Goal: Task Accomplishment & Management: Manage account settings

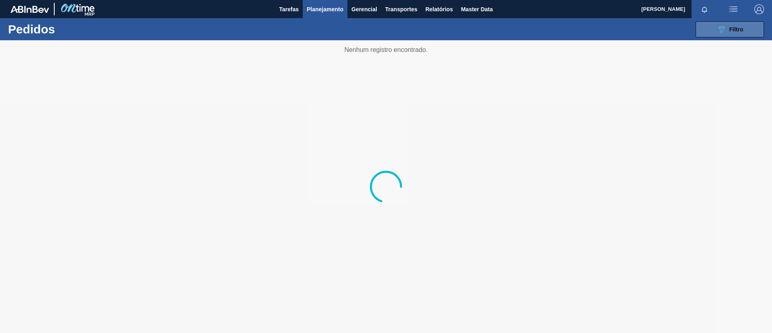
click at [716, 26] on button "089F7B8B-B2A5-4AFE-B5C0-19BA573D28AC Filtro" at bounding box center [730, 29] width 68 height 16
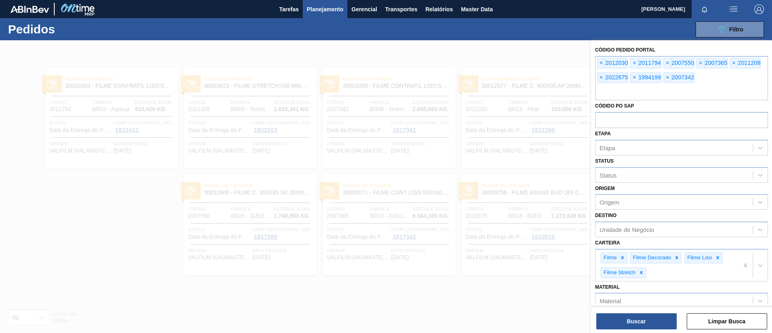
click at [603, 62] on span "×" at bounding box center [602, 63] width 8 height 10
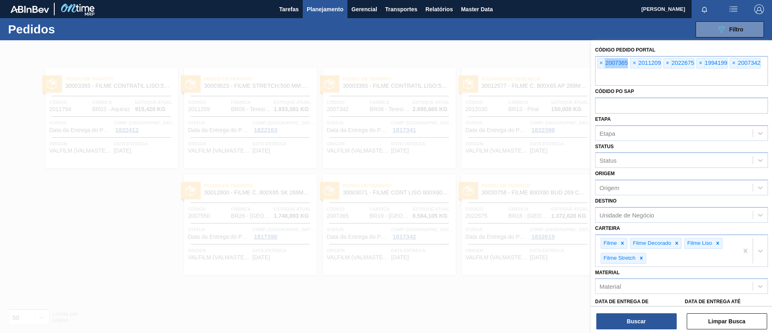
click at [603, 62] on span "×" at bounding box center [602, 63] width 8 height 10
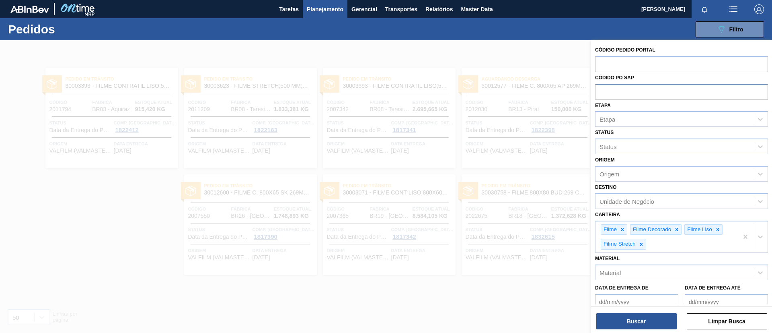
paste input "2037887"
type input "2037887"
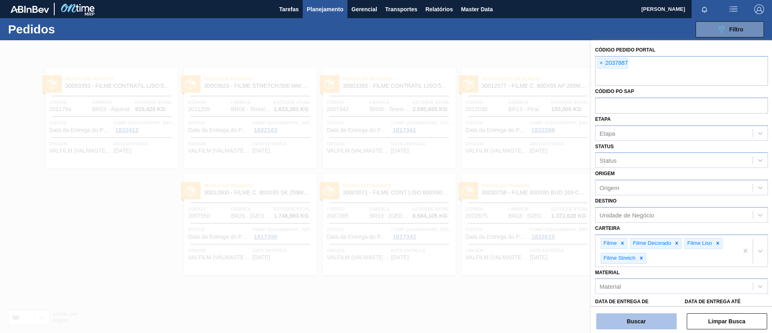
click at [629, 317] on button "Buscar" at bounding box center [637, 321] width 80 height 16
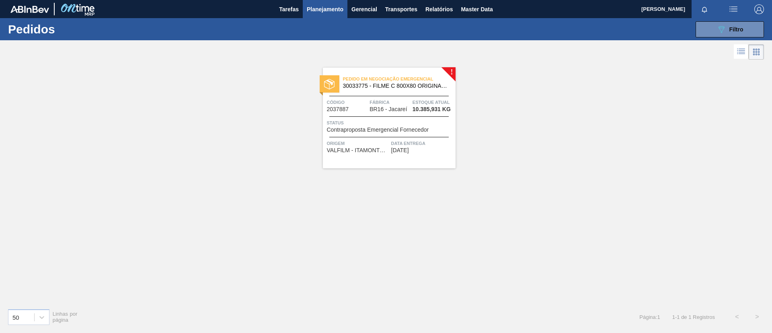
click at [425, 85] on span "30033775 - FILME C 800X80 ORIGINAL MP 269ML" at bounding box center [396, 86] width 106 height 6
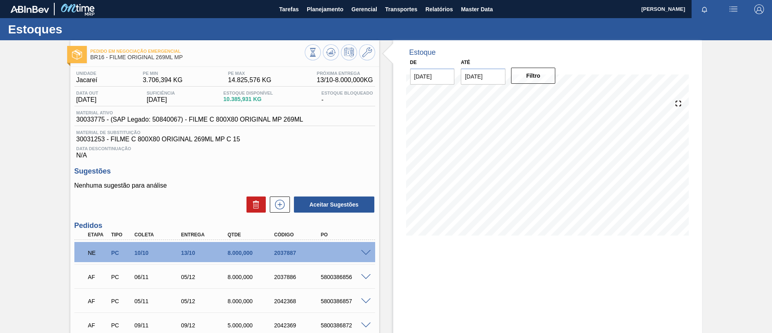
click at [367, 252] on span at bounding box center [366, 253] width 10 height 6
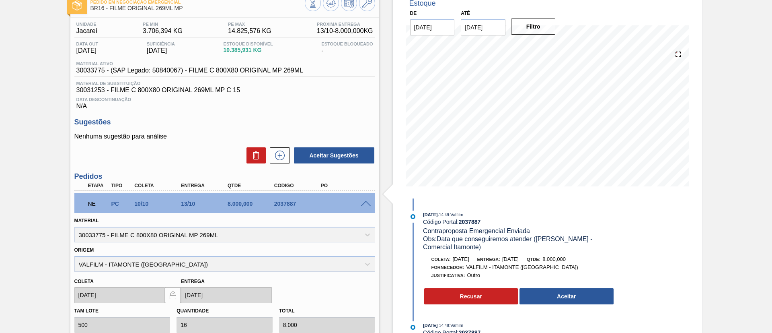
scroll to position [60, 0]
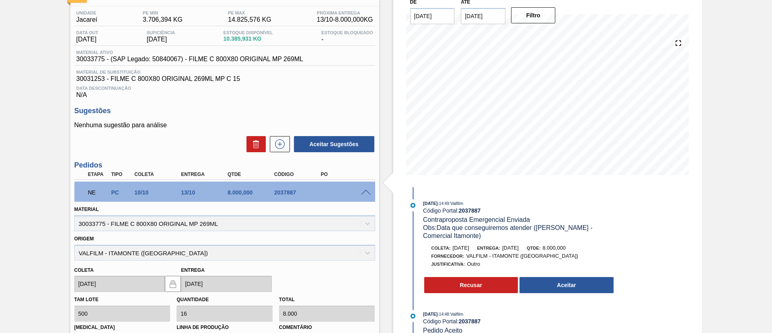
drag, startPoint x: 536, startPoint y: 280, endPoint x: 389, endPoint y: 285, distance: 146.9
click at [390, 285] on div "Estoque De 06/10/2025 Até 30/04/2026 Filtro 29/09/2025 - 14:49 : Valfilm Código…" at bounding box center [540, 258] width 323 height 557
click at [563, 277] on button "Aceitar" at bounding box center [567, 285] width 94 height 16
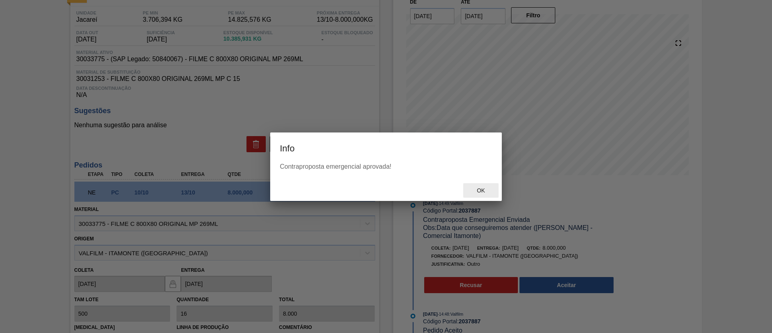
click at [482, 193] on span "Ok" at bounding box center [481, 190] width 21 height 6
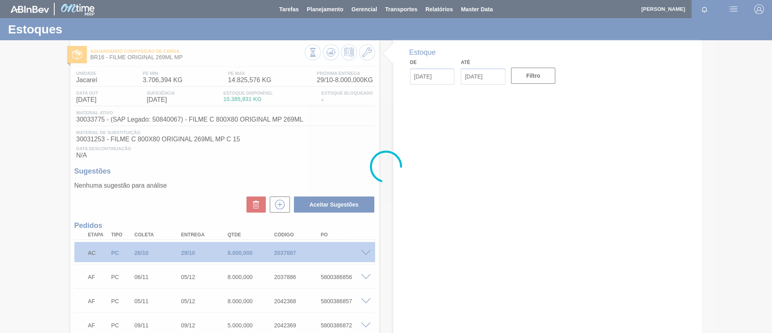
click at [367, 250] on div at bounding box center [386, 166] width 772 height 333
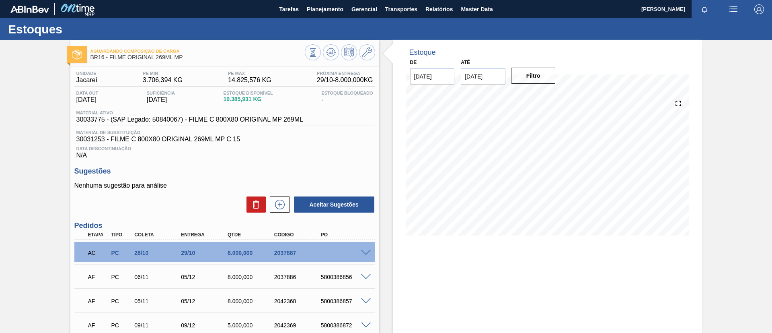
click at [365, 251] on span at bounding box center [366, 253] width 10 height 6
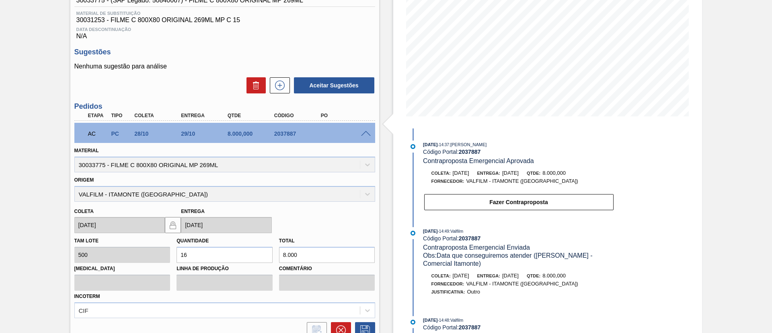
scroll to position [121, 0]
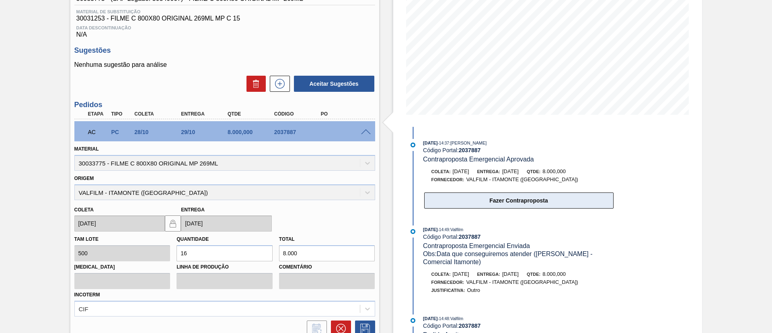
click at [499, 203] on button "Fazer Contraproposta" at bounding box center [518, 200] width 189 height 16
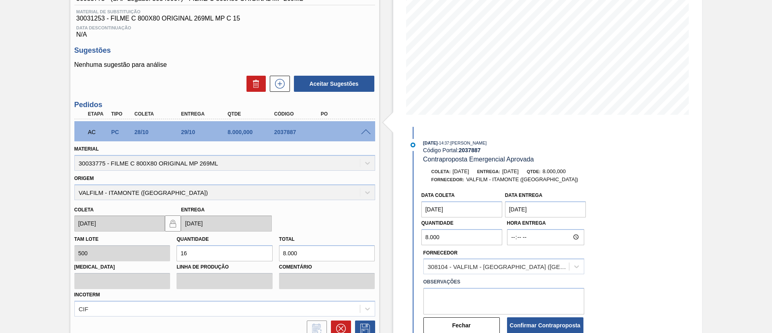
click at [461, 211] on coleta "28/10/2025" at bounding box center [462, 209] width 81 height 16
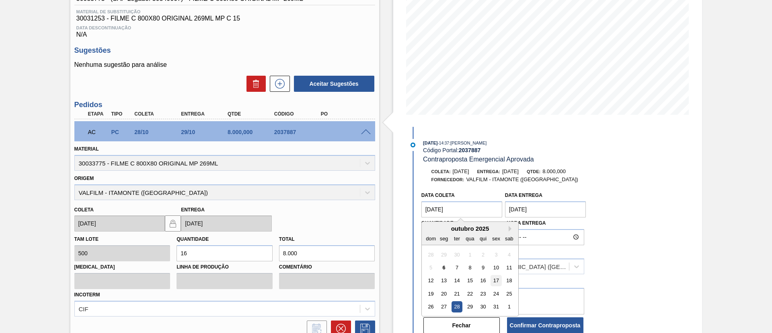
click at [491, 278] on div "17" at bounding box center [496, 280] width 11 height 11
type coleta "17/10/2025"
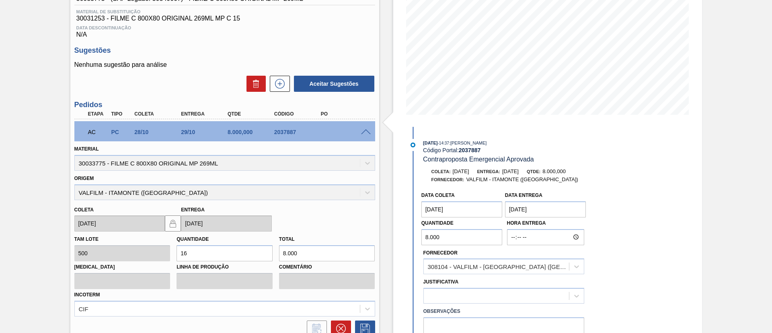
click at [517, 207] on Entrega "29/10/2025" at bounding box center [545, 209] width 81 height 16
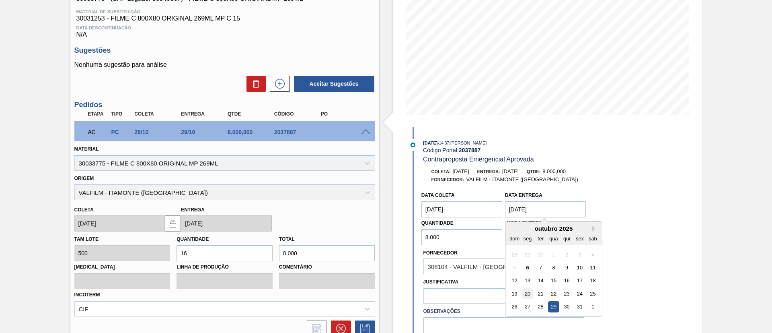
click at [525, 294] on div "20" at bounding box center [527, 293] width 11 height 11
type Entrega "20/10/2025"
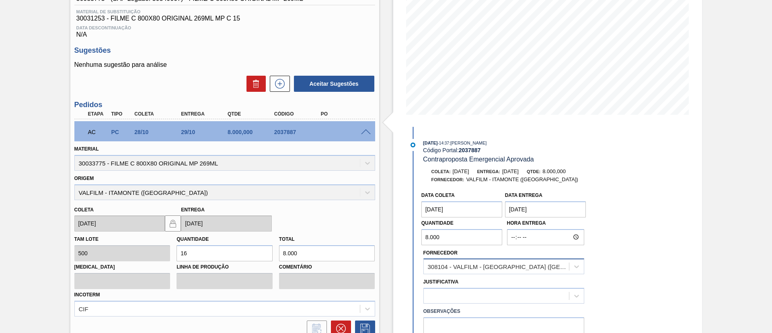
click at [511, 268] on div "308104 - VALFILM - ITAMONTE (MG)" at bounding box center [499, 266] width 142 height 7
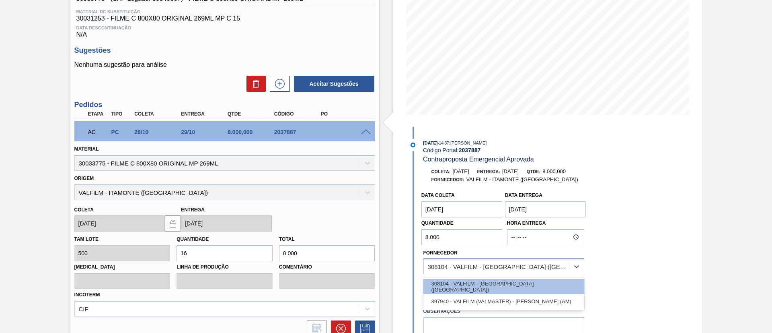
click at [521, 263] on div "308104 - VALFILM - ITAMONTE (MG)" at bounding box center [499, 266] width 142 height 7
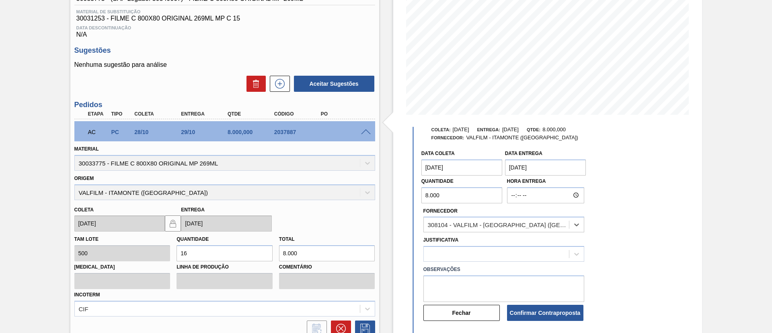
scroll to position [60, 0]
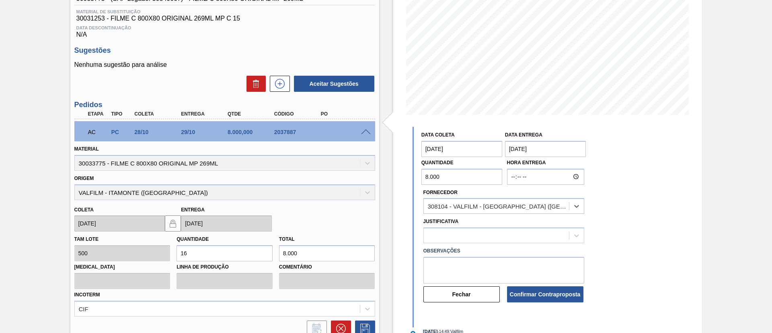
click at [521, 220] on div "Justificativa" at bounding box center [504, 229] width 161 height 27
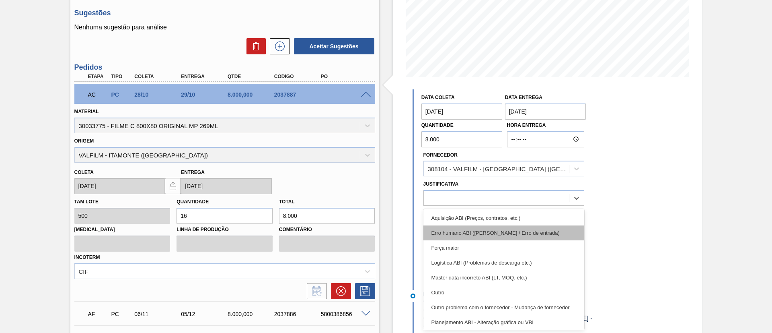
click at [528, 206] on div "option Erro humano ABI (Cálculo / Erro de entrada) focused, 2 of 18. 18 results…" at bounding box center [504, 198] width 161 height 16
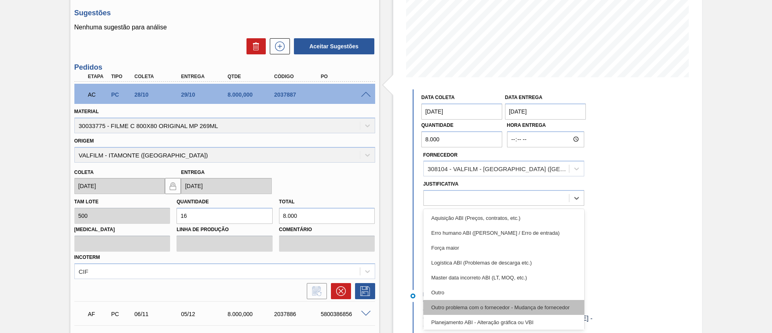
click at [543, 306] on div "Outro problema com o fornecedor - Mudança de fornecedor" at bounding box center [504, 307] width 161 height 15
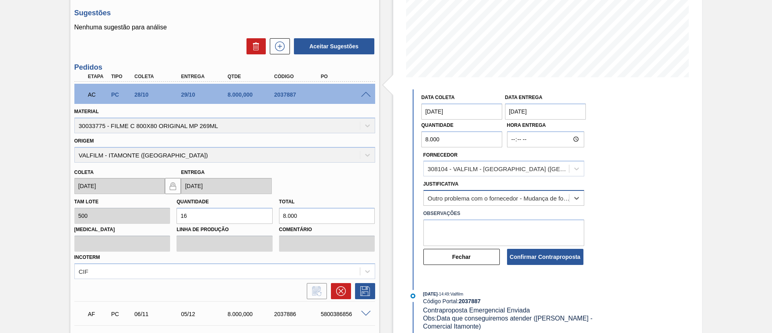
click at [537, 190] on div "Outro problema com o fornecedor - Mudança de fornecedor" at bounding box center [504, 198] width 161 height 16
click at [601, 207] on div "Data coleta 17/10/2025 Data Entrega 20/10/2025 Quantidade 8.000 Hora Entrega Fo…" at bounding box center [511, 178] width 207 height 176
click at [560, 260] on button "Confirmar Contraproposta" at bounding box center [545, 257] width 76 height 16
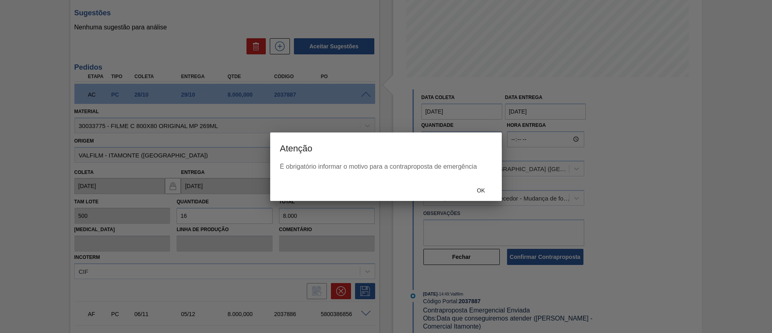
click at [486, 185] on div "Ok" at bounding box center [480, 190] width 35 height 15
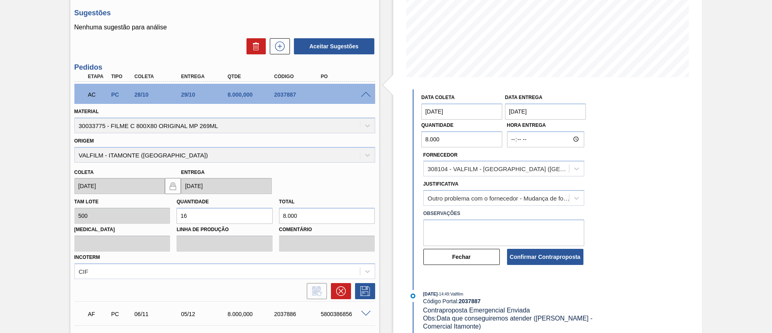
click at [472, 228] on textarea at bounding box center [504, 232] width 161 height 27
type textarea "A"
type textarea "Data alinhado por e-mail"
click at [544, 253] on button "Confirmar Contraproposta" at bounding box center [545, 257] width 76 height 16
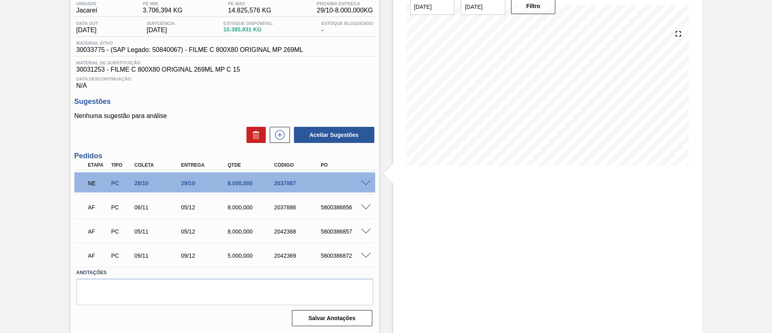
scroll to position [0, 0]
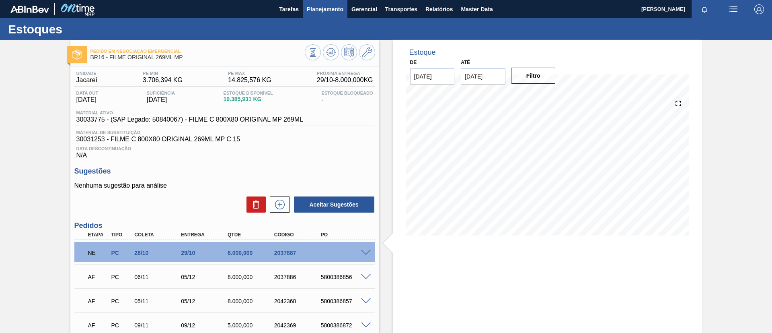
click at [307, 9] on span "Planejamento" at bounding box center [325, 9] width 37 height 10
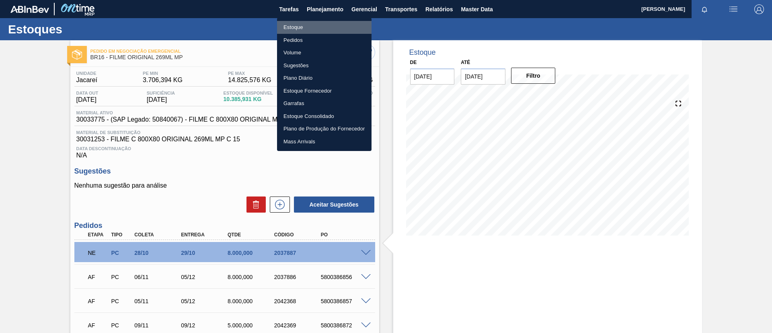
drag, startPoint x: 316, startPoint y: 27, endPoint x: 428, endPoint y: 43, distance: 113.5
click at [317, 27] on li "Estoque" at bounding box center [324, 27] width 95 height 13
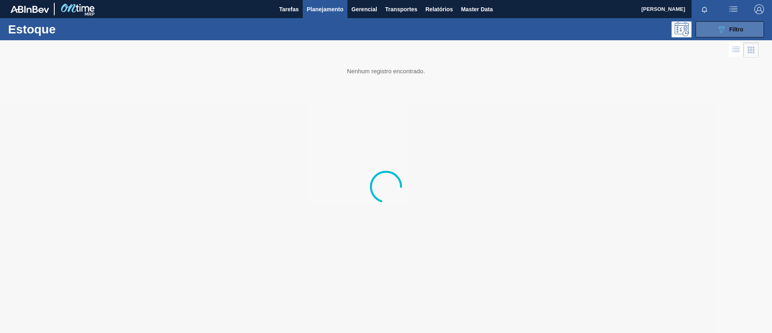
click at [750, 29] on button "089F7B8B-B2A5-4AFE-B5C0-19BA573D28AC Filtro" at bounding box center [730, 29] width 68 height 16
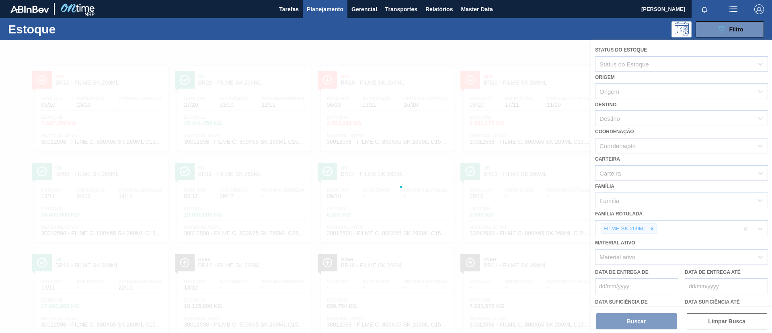
click at [653, 228] on div at bounding box center [386, 186] width 772 height 292
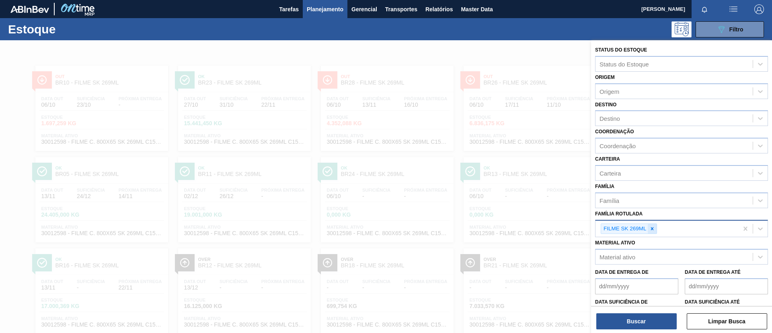
click at [654, 231] on icon at bounding box center [653, 229] width 6 height 6
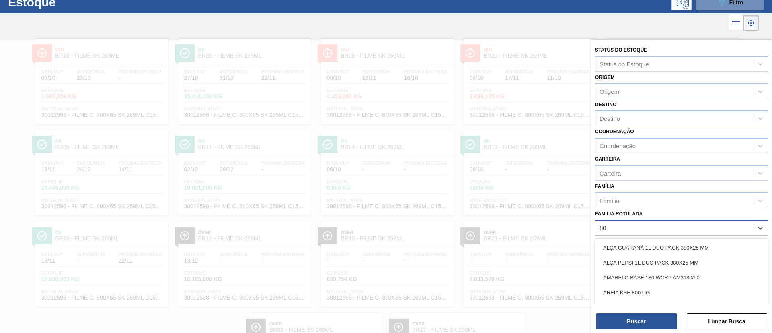
scroll to position [30, 0]
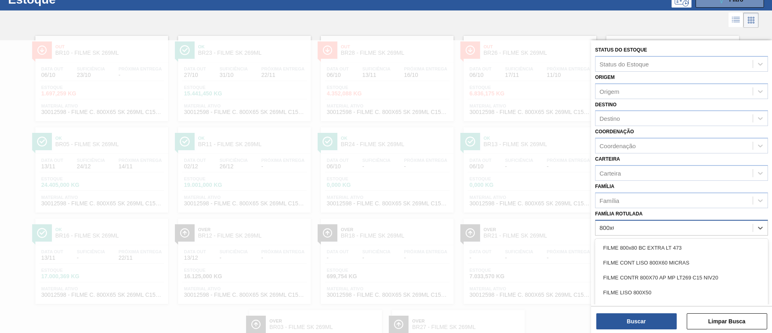
type Rotulada "800x60"
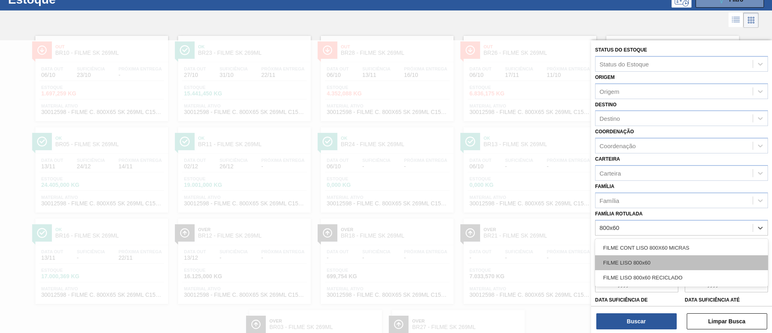
click at [661, 260] on div "FILME LISO 800x60" at bounding box center [681, 262] width 173 height 15
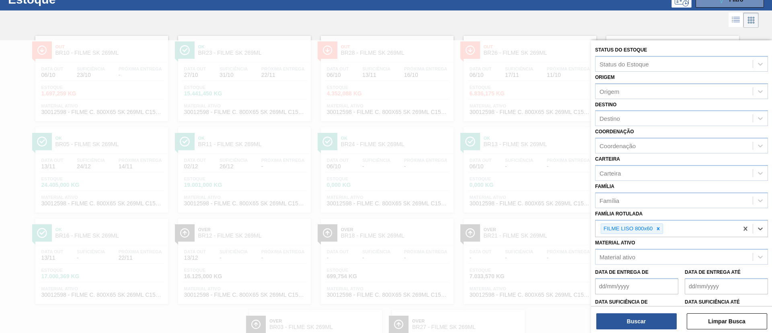
click at [650, 330] on div "Status do Estoque Status do Estoque Origem Origem Destino Destino Coordenação C…" at bounding box center [681, 187] width 181 height 294
click at [643, 317] on button "Buscar" at bounding box center [637, 321] width 80 height 16
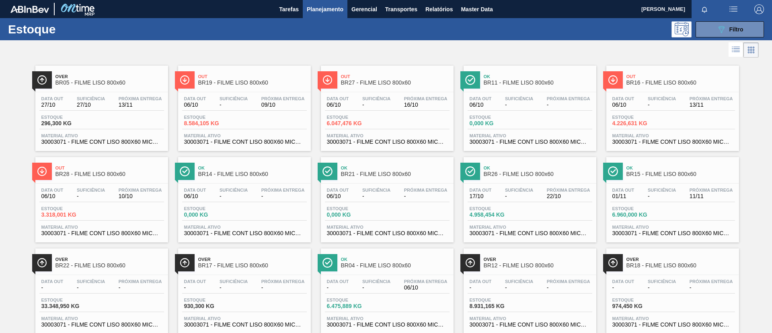
click at [238, 67] on div "Out BR19 - FILME LISO 800x60" at bounding box center [244, 77] width 133 height 22
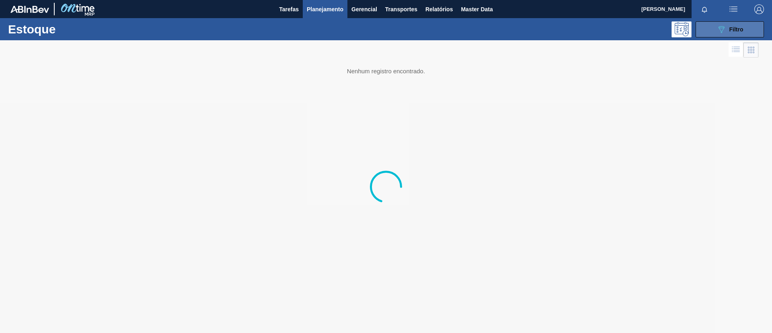
click at [741, 30] on span "Filtro" at bounding box center [737, 29] width 14 height 6
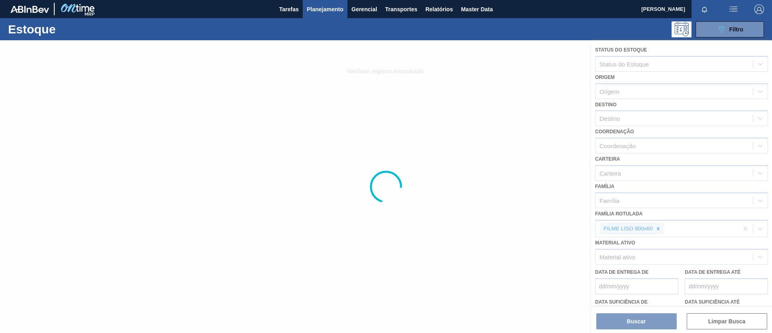
drag, startPoint x: 369, startPoint y: 122, endPoint x: 363, endPoint y: 121, distance: 5.7
click at [367, 121] on div at bounding box center [386, 186] width 772 height 292
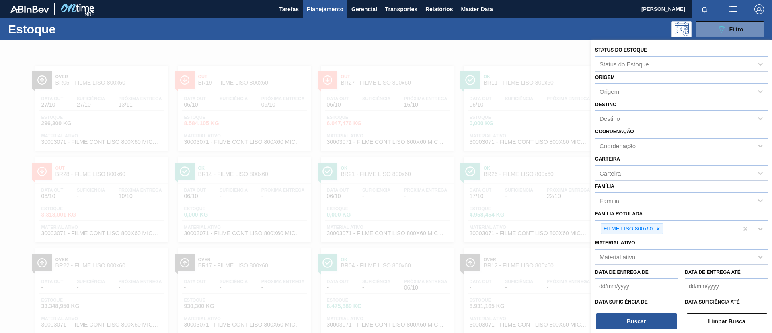
click at [392, 122] on div at bounding box center [386, 206] width 772 height 333
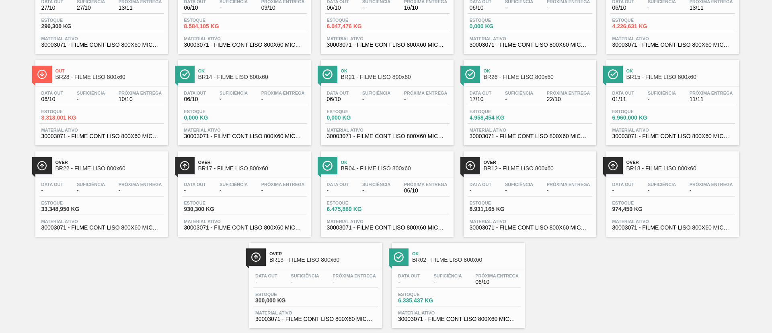
scroll to position [112, 0]
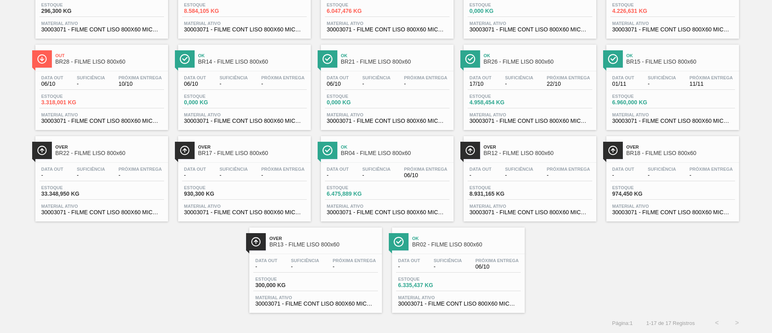
click at [309, 249] on div "Over BR13 - FILME LISO 800x60" at bounding box center [324, 242] width 109 height 18
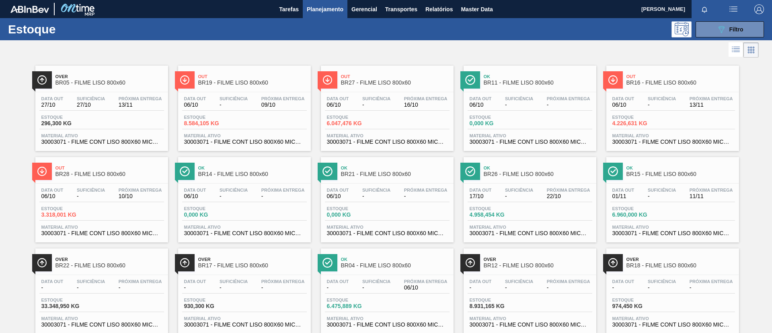
click at [245, 66] on div "Out BR19 - FILME LISO 800x60" at bounding box center [244, 77] width 133 height 22
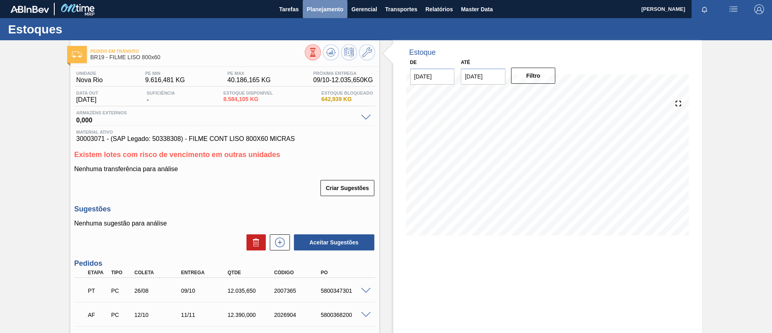
click at [313, 16] on button "Planejamento" at bounding box center [325, 9] width 45 height 18
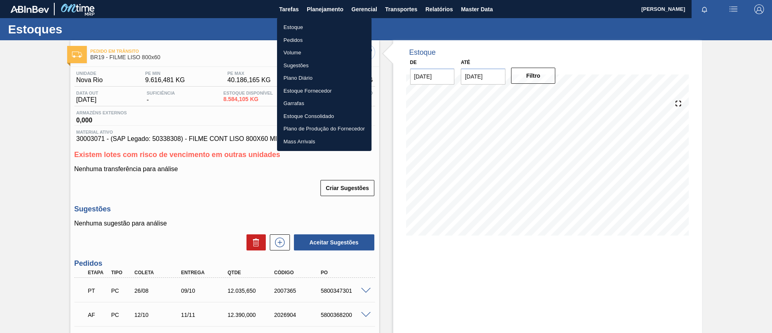
click at [316, 23] on li "Estoque" at bounding box center [324, 27] width 95 height 13
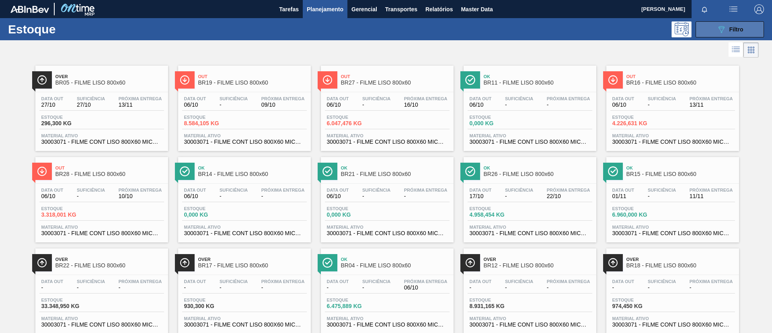
click at [703, 30] on button "089F7B8B-B2A5-4AFE-B5C0-19BA573D28AC Filtro" at bounding box center [730, 29] width 68 height 16
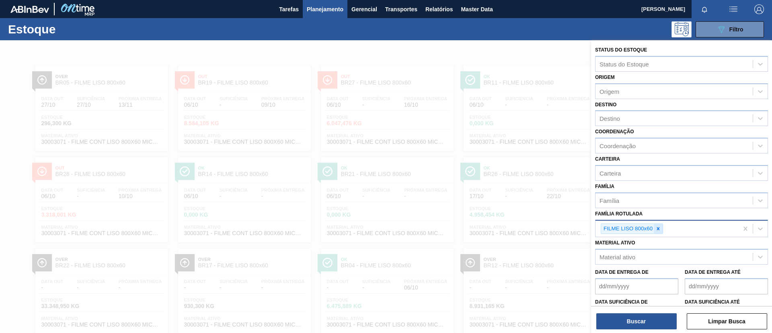
click at [657, 228] on icon at bounding box center [659, 229] width 6 height 6
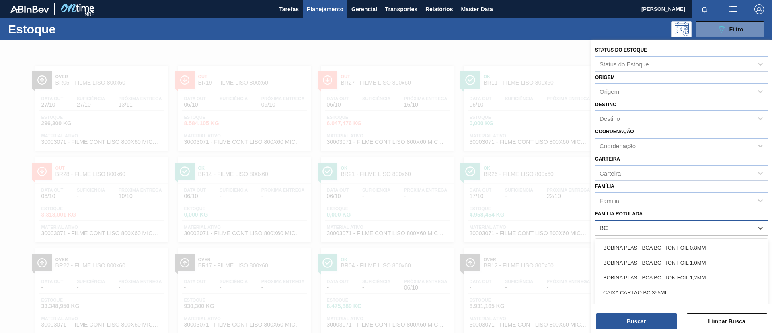
scroll to position [30, 0]
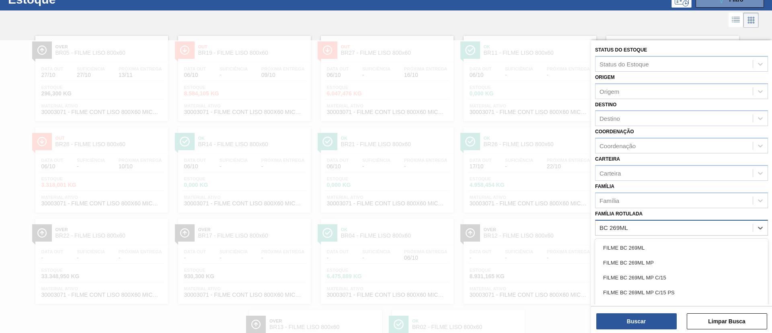
type Rotulada "BC 269ML MP"
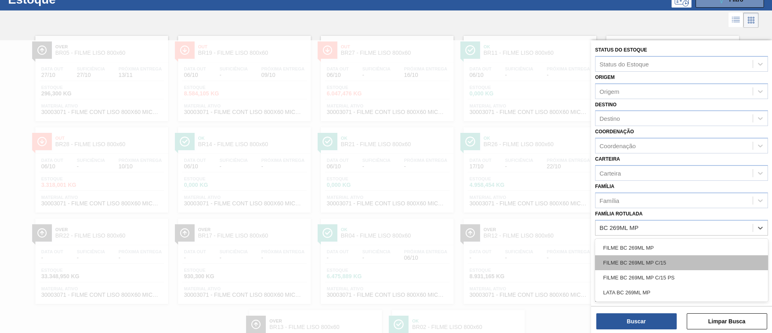
click at [680, 256] on div "FILME BC 269ML MP C/15" at bounding box center [681, 262] width 173 height 15
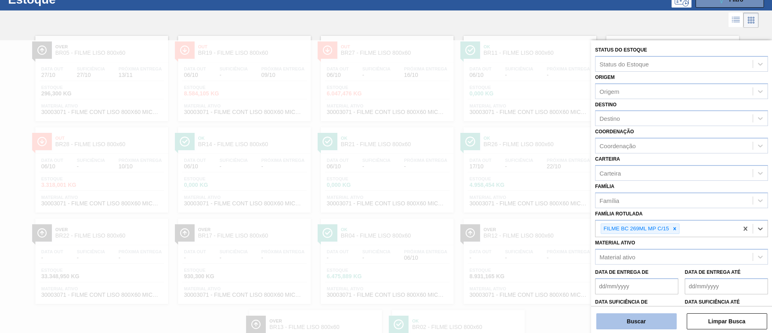
click at [658, 320] on button "Buscar" at bounding box center [637, 321] width 80 height 16
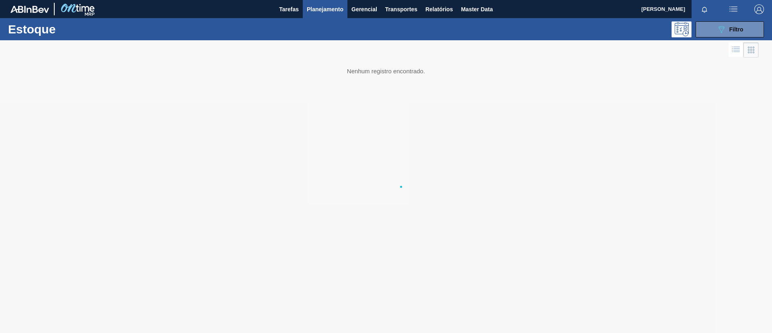
scroll to position [0, 0]
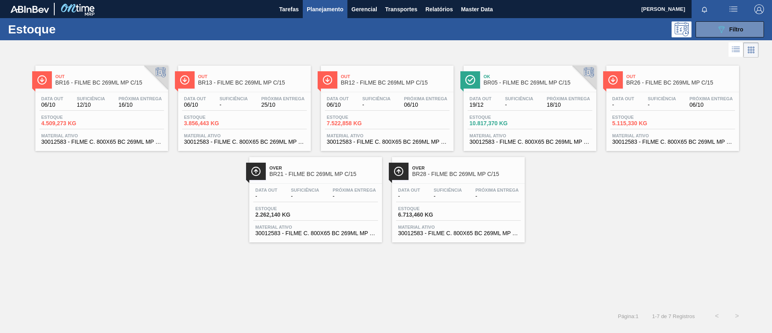
click at [262, 74] on span "Out" at bounding box center [252, 76] width 109 height 5
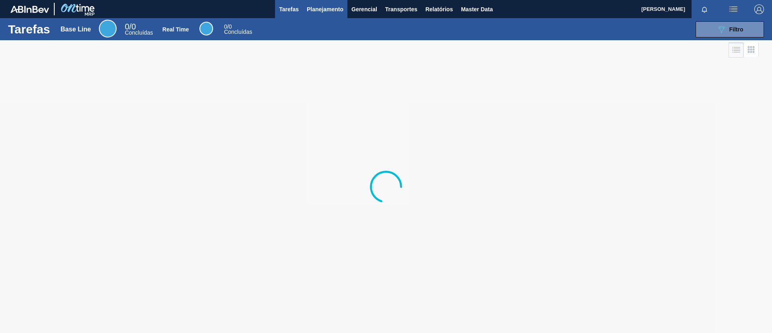
click at [327, 16] on button "Planejamento" at bounding box center [325, 9] width 45 height 18
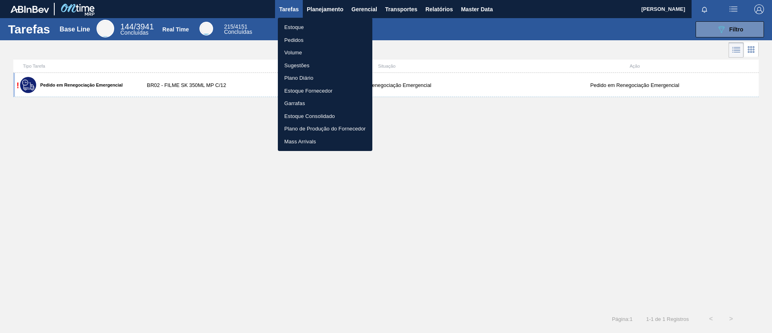
click at [319, 28] on li "Estoque" at bounding box center [325, 27] width 95 height 13
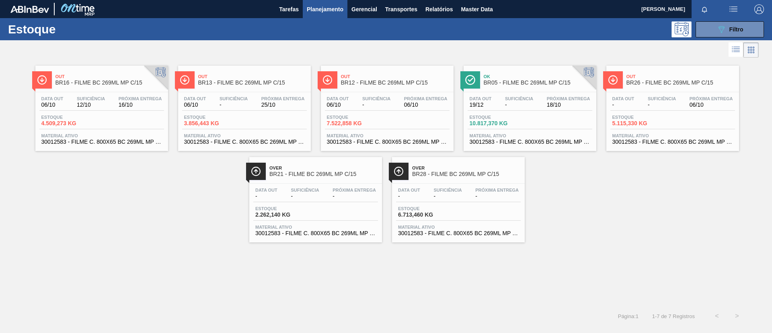
click at [140, 84] on span "BR16 - FILME BC 269ML MP C/15" at bounding box center [110, 83] width 109 height 6
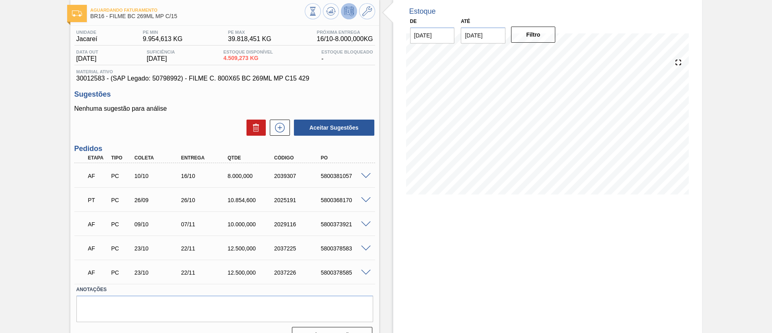
scroll to position [58, 0]
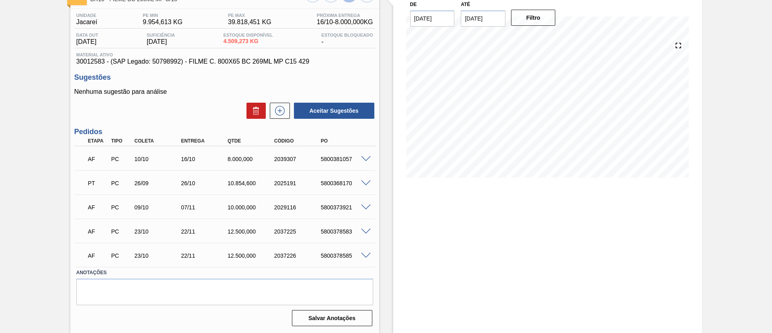
click at [364, 181] on div "PT PC 26/09 26/10 10.854,[PHONE_NUMBER] 5800368170" at bounding box center [224, 182] width 301 height 20
click at [365, 182] on span at bounding box center [366, 183] width 10 height 6
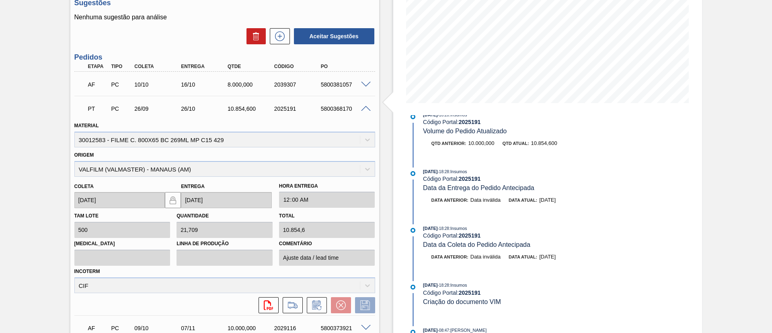
scroll to position [0, 0]
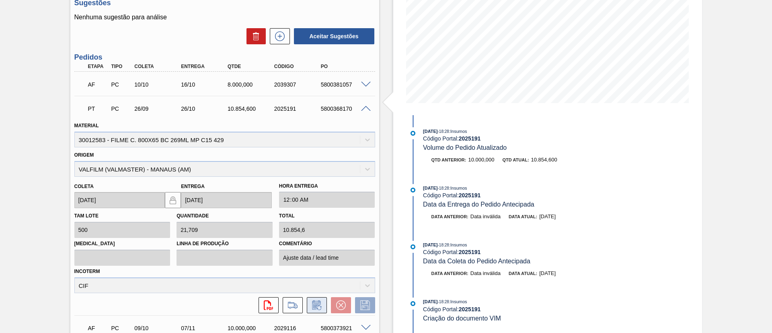
click at [316, 301] on icon at bounding box center [317, 305] width 13 height 10
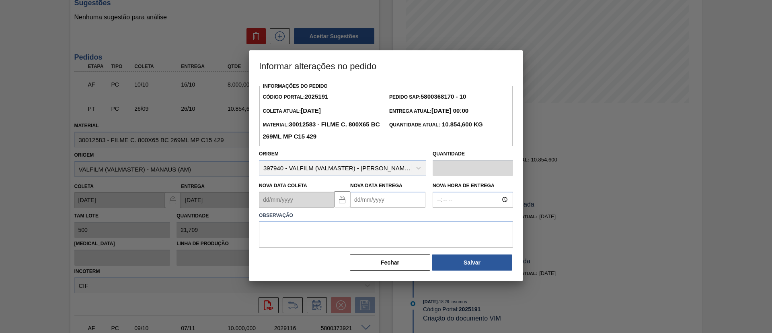
click at [382, 206] on Entrega2025191 "Nova Data Entrega" at bounding box center [387, 200] width 75 height 16
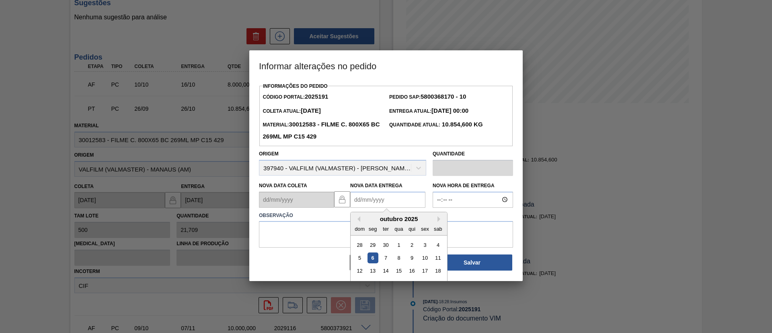
click at [434, 220] on div "outubro 2025" at bounding box center [399, 218] width 97 height 7
click at [436, 220] on div "outubro 2025" at bounding box center [399, 218] width 97 height 7
click at [439, 220] on button "Next Month" at bounding box center [441, 219] width 6 height 6
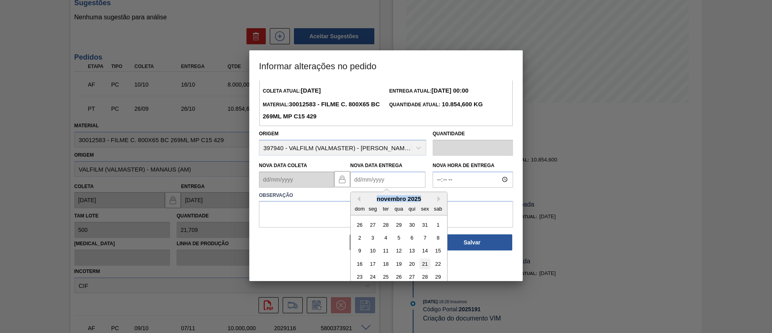
scroll to position [40, 0]
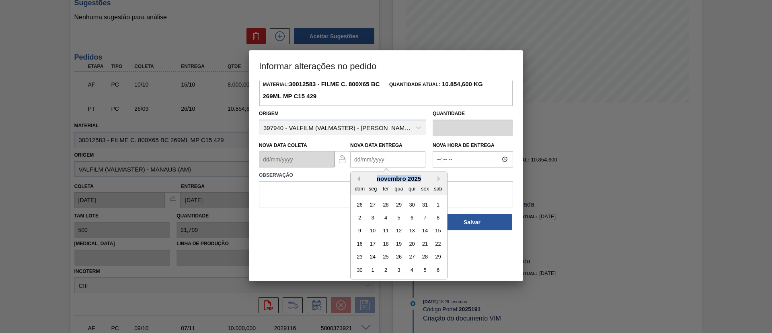
click at [359, 179] on button "Previous Month" at bounding box center [358, 179] width 6 height 6
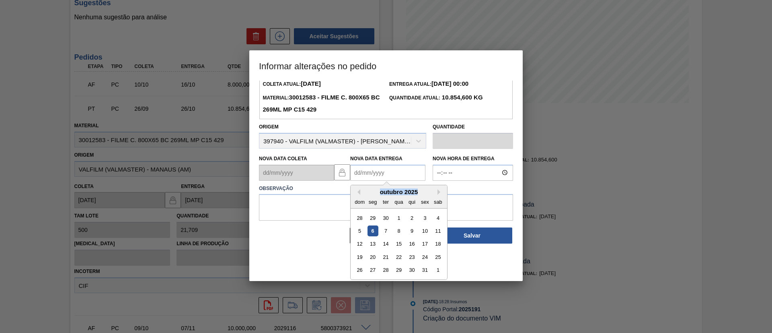
scroll to position [27, 0]
click at [411, 268] on div "30" at bounding box center [412, 269] width 11 height 11
type Entrega2025191 "[DATE]"
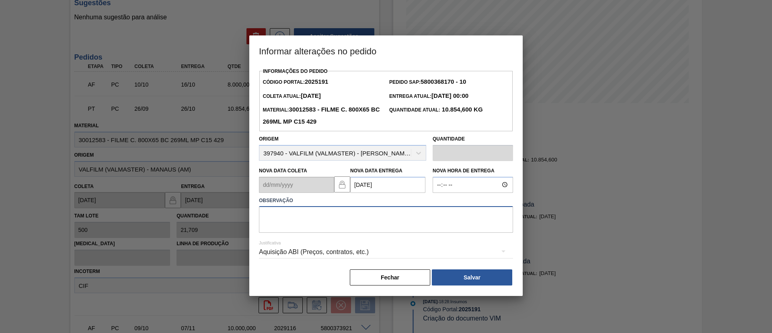
click at [394, 215] on textarea at bounding box center [386, 219] width 254 height 27
type textarea "Data Original"
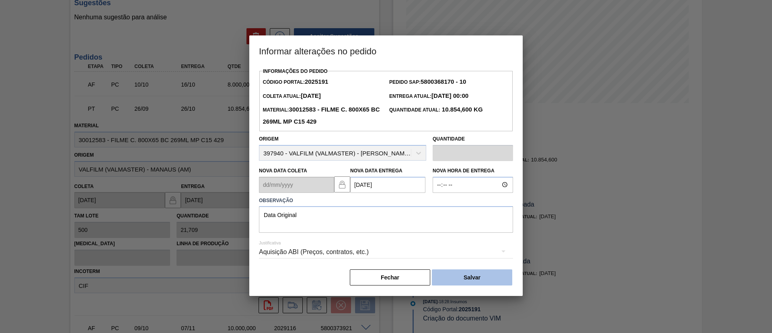
click at [498, 273] on button "Salvar" at bounding box center [472, 277] width 80 height 16
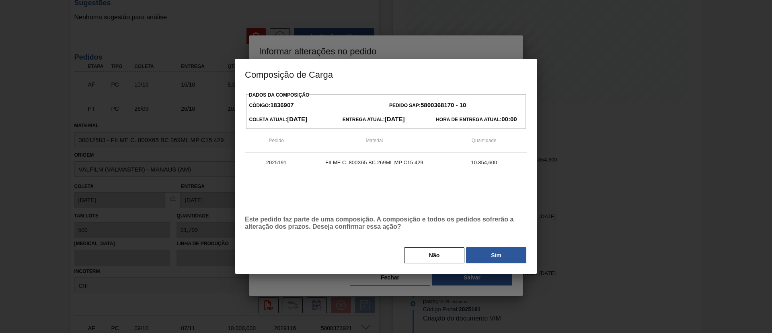
click at [497, 242] on div "Dados da Composição Código: 1836907 Pedido SAP: 5800368170 - 10 Coleta Atual: […" at bounding box center [386, 176] width 282 height 175
click at [500, 247] on button "Sim" at bounding box center [496, 255] width 60 height 16
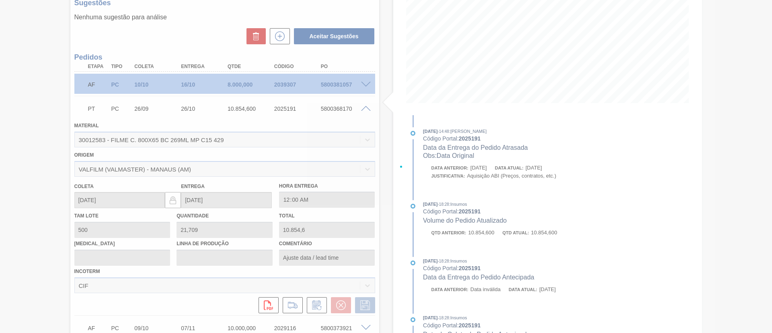
type input "Data Original"
type input "[DATE]"
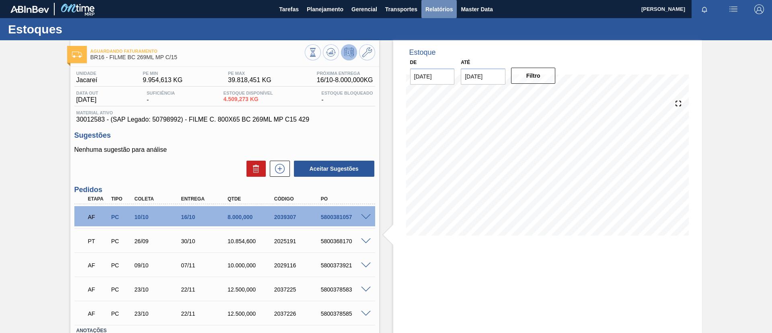
click at [441, 7] on span "Relatórios" at bounding box center [439, 9] width 27 height 10
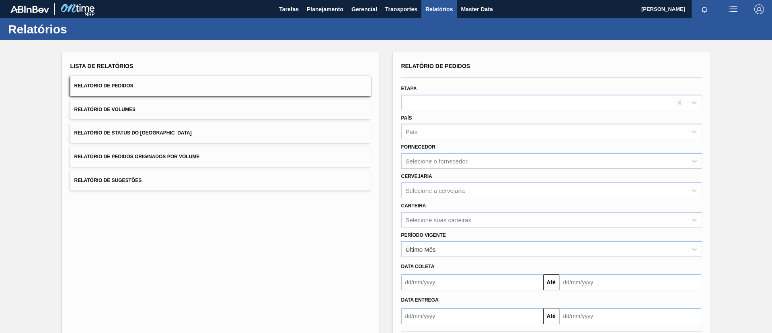
drag, startPoint x: 486, startPoint y: 242, endPoint x: 469, endPoint y: 257, distance: 22.8
click at [486, 242] on div "Último Mês" at bounding box center [552, 249] width 301 height 16
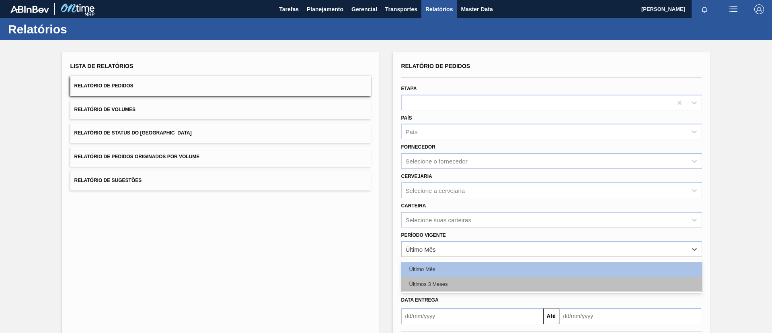
click at [438, 285] on div "Últimos 3 Meses" at bounding box center [552, 283] width 301 height 15
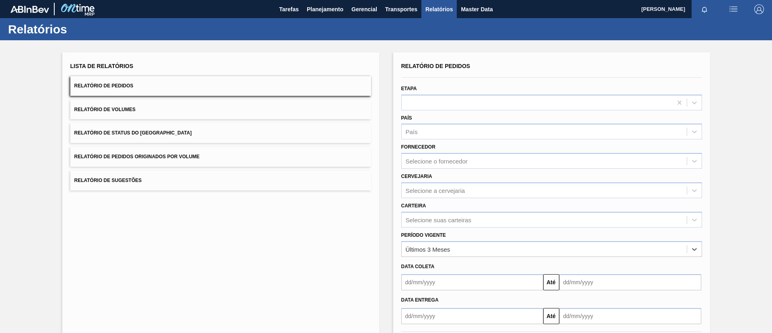
click at [444, 210] on div "Carteira Selecione suas carteiras" at bounding box center [552, 213] width 301 height 27
click at [451, 220] on div "Selecione suas carteiras" at bounding box center [552, 220] width 301 height 16
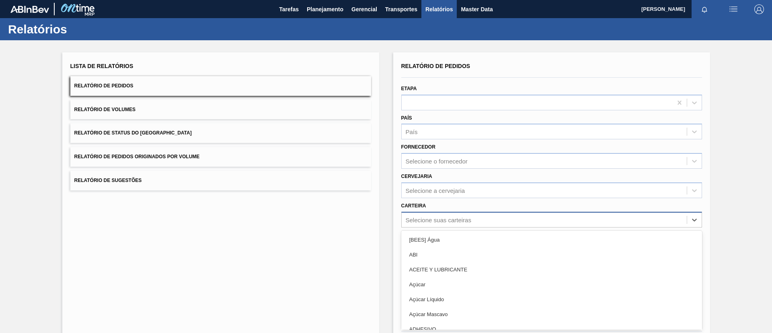
scroll to position [22, 0]
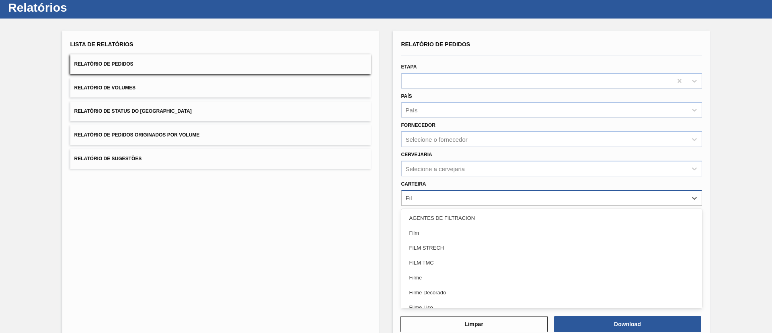
type input "Filme"
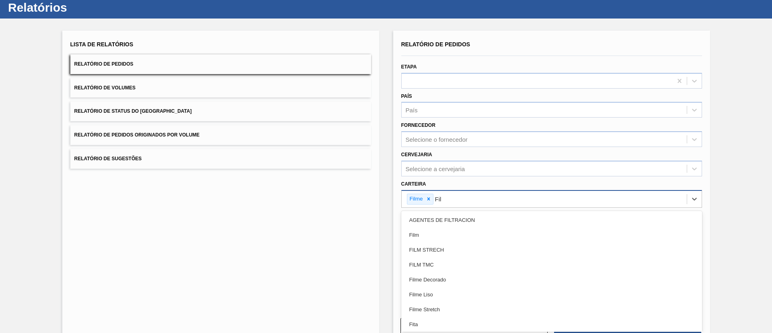
type input "Filme"
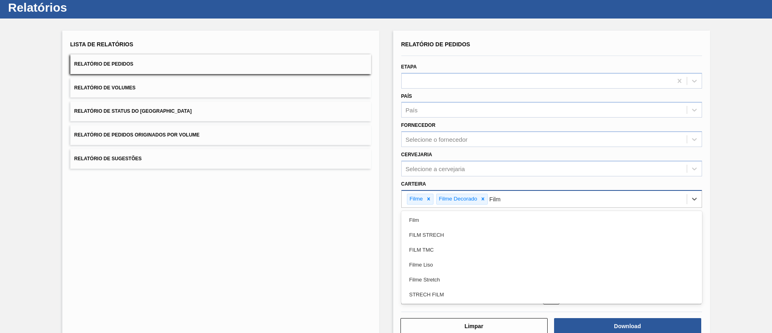
type input "Filme"
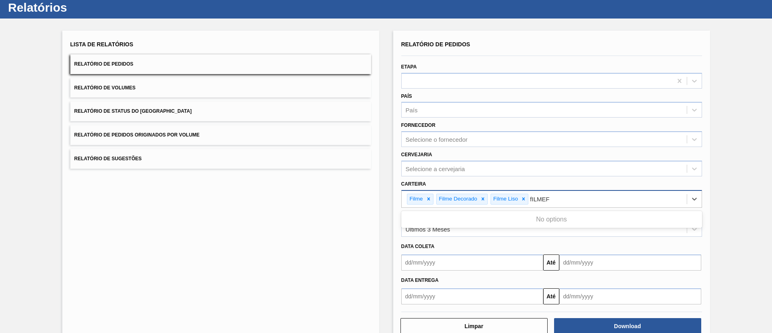
type input "fILME"
click at [603, 324] on button "Download" at bounding box center [627, 326] width 147 height 16
click at [81, 103] on button "Relatório de Status do [GEOGRAPHIC_DATA]" at bounding box center [220, 111] width 301 height 20
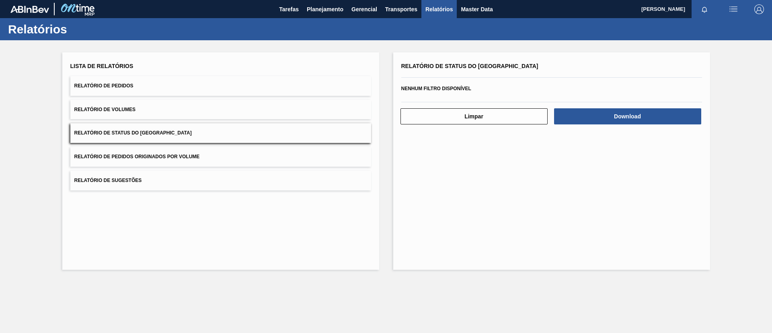
scroll to position [0, 0]
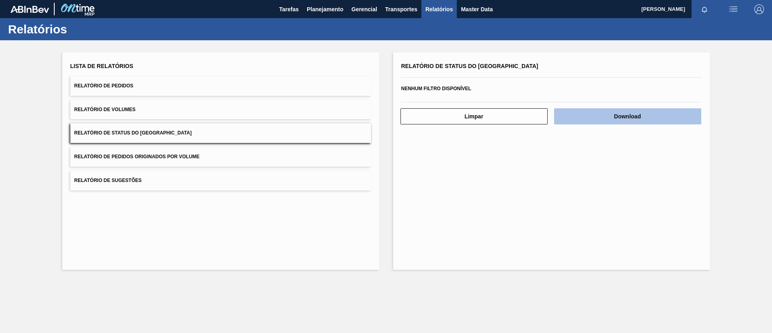
click at [649, 122] on button "Download" at bounding box center [627, 116] width 147 height 16
